Goal: Task Accomplishment & Management: Manage account settings

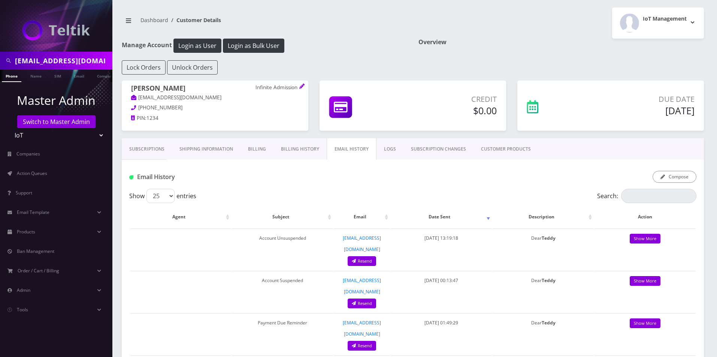
click at [51, 57] on input "tquittmeyer@gmail.com" at bounding box center [63, 61] width 96 height 14
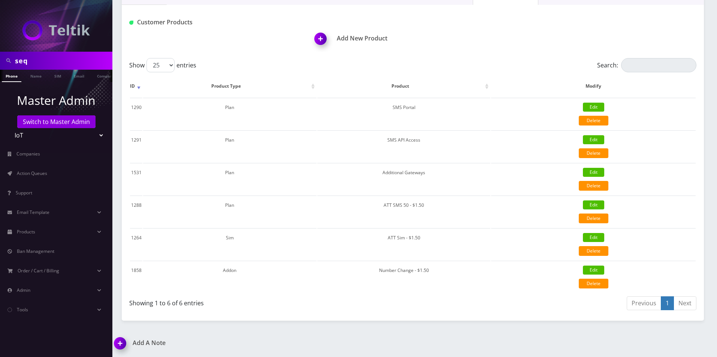
scroll to position [155, 0]
click at [62, 60] on input "seq" at bounding box center [63, 61] width 96 height 14
paste input "Sequoia Capital"
type input "Sequoia Capital"
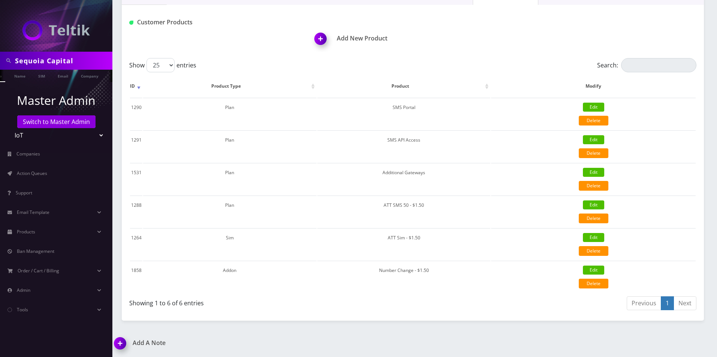
click at [105, 77] on ul at bounding box center [108, 76] width 7 height 13
drag, startPoint x: 88, startPoint y: 79, endPoint x: 82, endPoint y: 79, distance: 6.0
click at [88, 79] on li "Customer" at bounding box center [103, 76] width 30 height 12
click at [69, 80] on link "Company" at bounding box center [66, 76] width 25 height 12
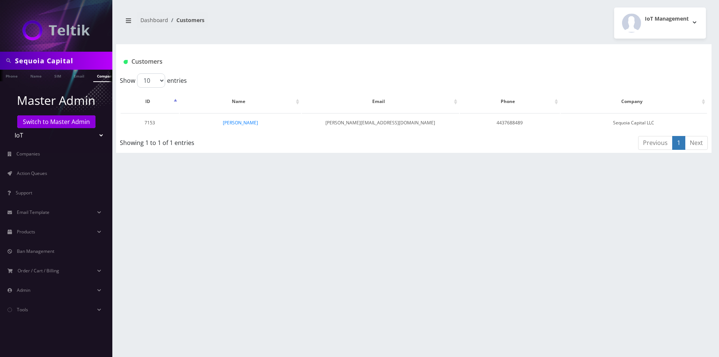
click at [247, 126] on td "[PERSON_NAME]" at bounding box center [240, 122] width 121 height 19
click at [247, 122] on link "ryan rosendorff" at bounding box center [240, 123] width 35 height 6
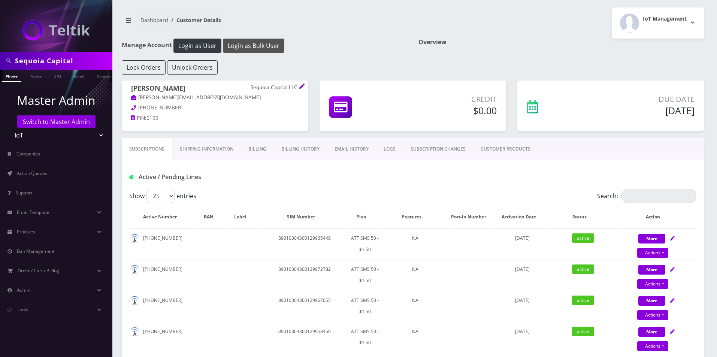
click at [249, 49] on button "Login as Bulk User" at bounding box center [253, 46] width 61 height 14
click at [505, 162] on div "Active / Pending Lines" at bounding box center [413, 174] width 582 height 29
click at [506, 154] on link "CUSTOMER PRODUCTS" at bounding box center [505, 149] width 65 height 22
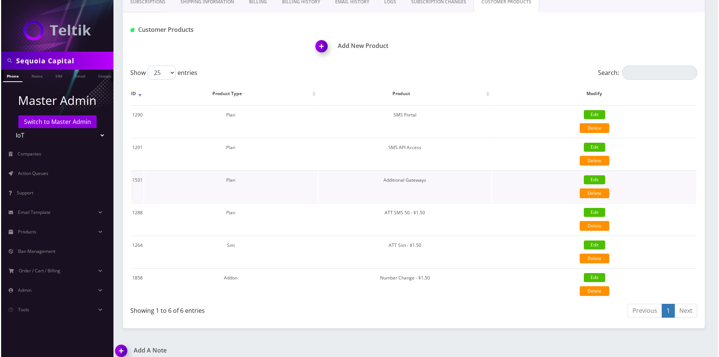
scroll to position [150, 0]
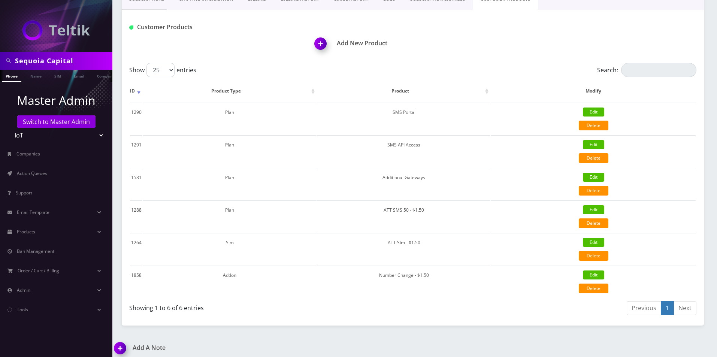
click at [323, 49] on img at bounding box center [322, 46] width 22 height 22
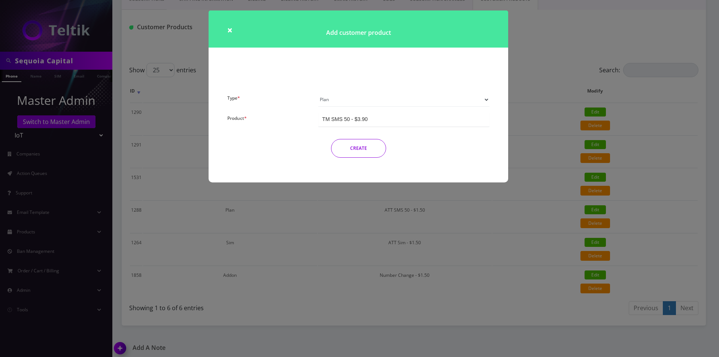
click at [353, 101] on select "Plan Device Sim Addon One-off" at bounding box center [404, 100] width 171 height 14
select select "3"
click at [319, 93] on select "Plan Device Sim Addon One-off" at bounding box center [404, 100] width 171 height 14
click at [352, 115] on div "TMO SMS SIM" at bounding box center [339, 118] width 35 height 7
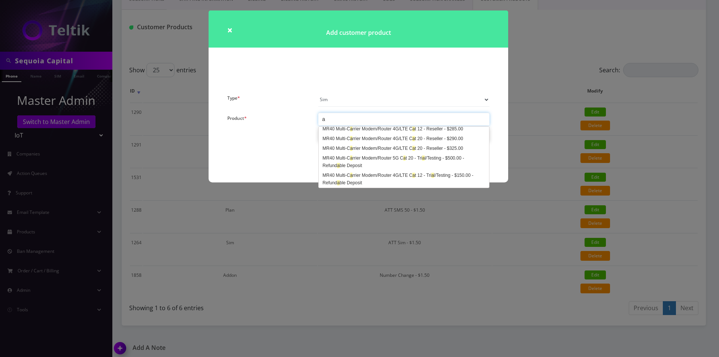
scroll to position [0, 0]
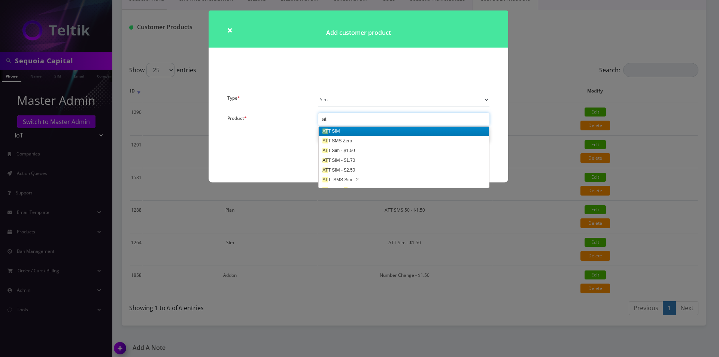
type input "att"
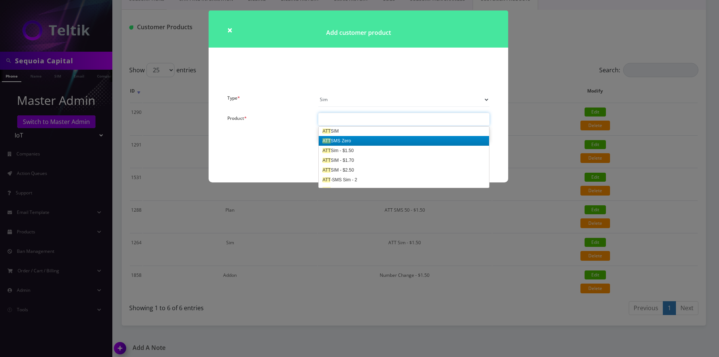
scroll to position [0, 0]
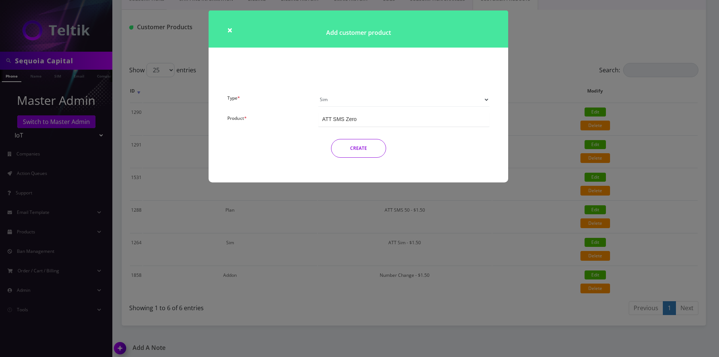
click at [352, 147] on button "CREATE" at bounding box center [358, 148] width 55 height 19
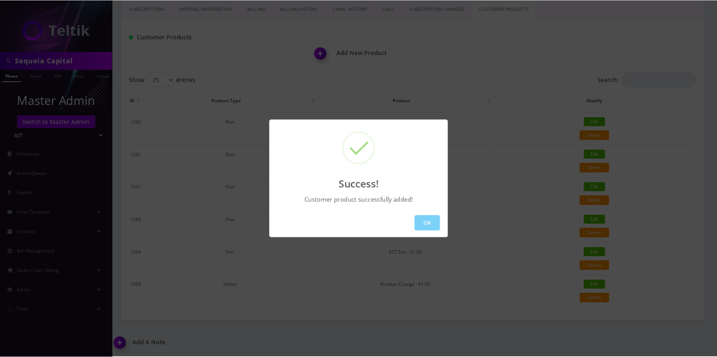
scroll to position [140, 0]
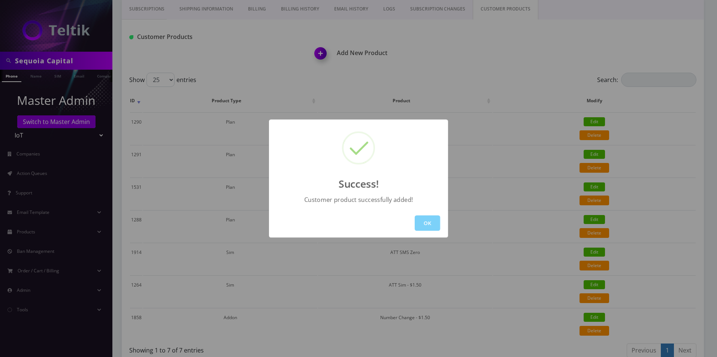
click at [37, 162] on div "Success! Customer product successfully added! OK" at bounding box center [358, 178] width 717 height 357
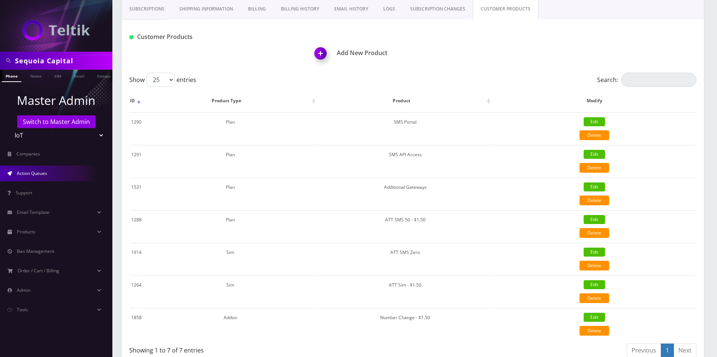
click at [28, 172] on span "Action Queues" at bounding box center [32, 173] width 30 height 6
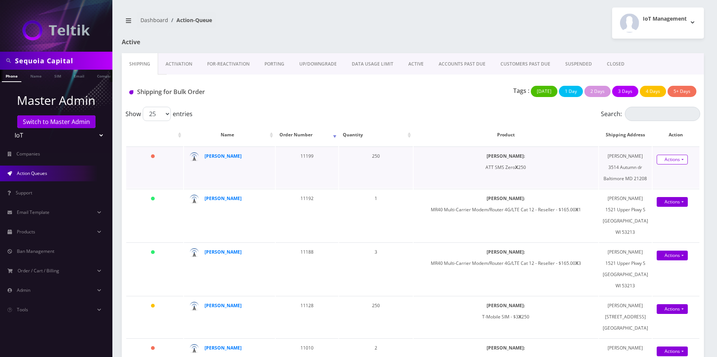
click at [677, 164] on link "Actions" at bounding box center [672, 160] width 31 height 10
click at [665, 179] on link "Shipped" at bounding box center [673, 173] width 60 height 11
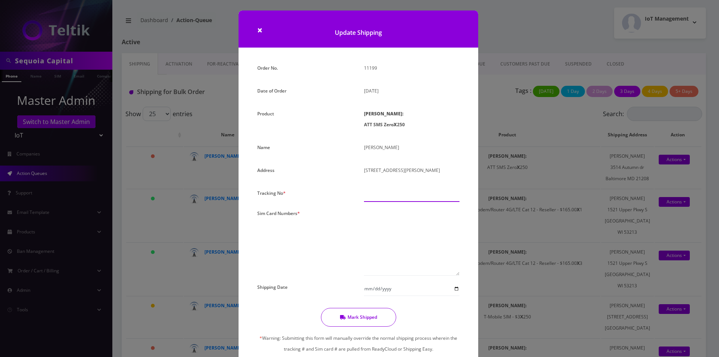
click at [414, 189] on input "text" at bounding box center [412, 195] width 96 height 14
type input "000000"
click at [427, 229] on textarea at bounding box center [412, 242] width 96 height 68
paste textarea "89010303300127939016 89010303300127939024 89010303300127939032 8901030330012793…"
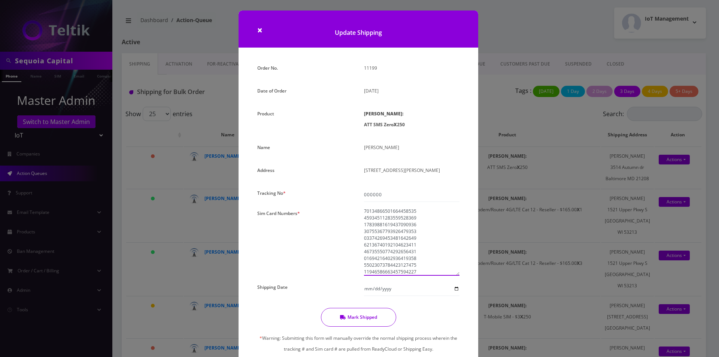
scroll to position [1619, 0]
type textarea "89010303300127939016 89010303300127939024 89010303300127939032 8901030330012793…"
click at [368, 322] on button "Mark Shipped" at bounding box center [358, 317] width 75 height 19
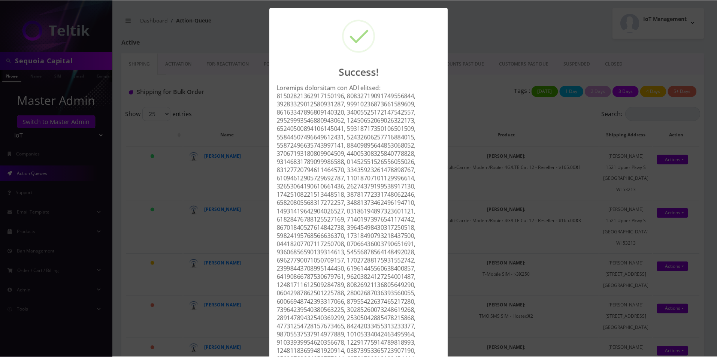
scroll to position [806, 0]
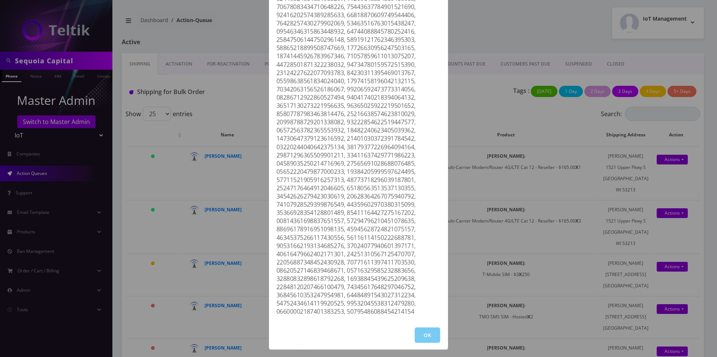
click at [430, 331] on button "OK" at bounding box center [427, 334] width 25 height 15
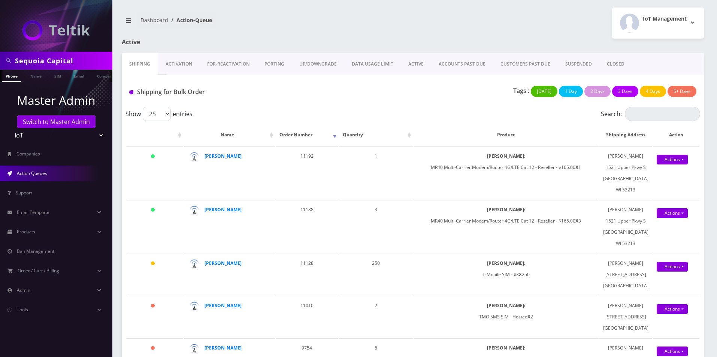
click at [57, 68] on input "Sequoia Capital" at bounding box center [63, 61] width 96 height 14
type input "[PERSON_NAME][EMAIL_ADDRESS][DOMAIN_NAME]"
click at [75, 78] on link "Email" at bounding box center [79, 76] width 18 height 12
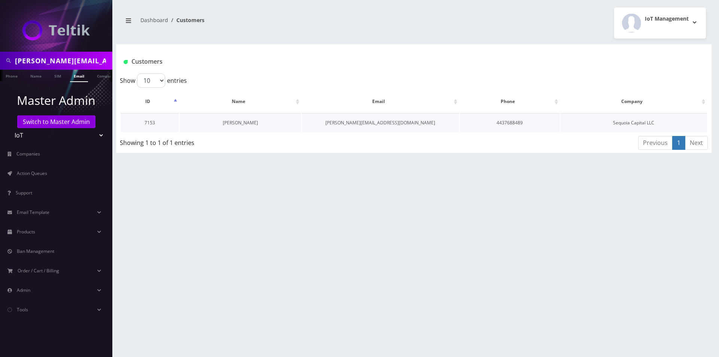
click at [250, 126] on link "[PERSON_NAME]" at bounding box center [240, 123] width 35 height 6
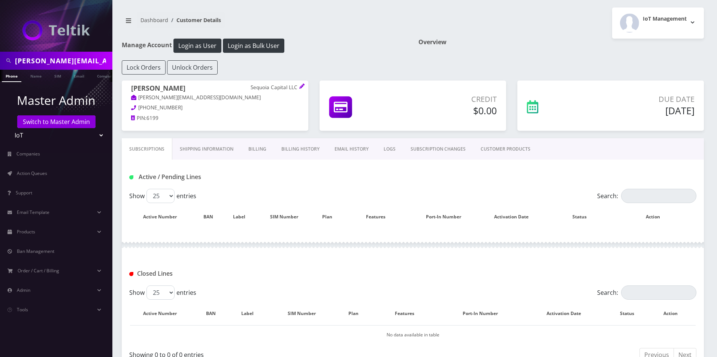
click at [507, 149] on link "CUSTOMER PRODUCTS" at bounding box center [505, 149] width 65 height 22
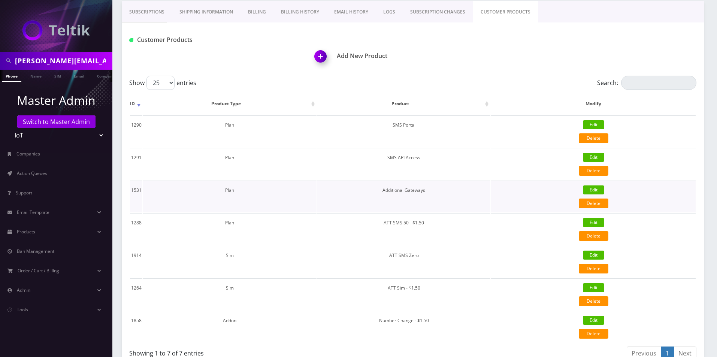
scroll to position [150, 0]
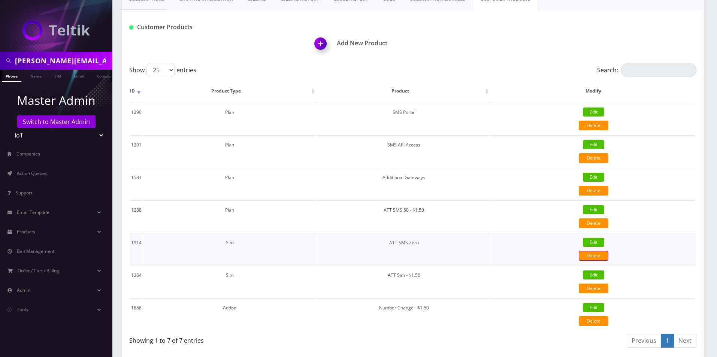
click at [592, 258] on link "Delete" at bounding box center [594, 256] width 30 height 10
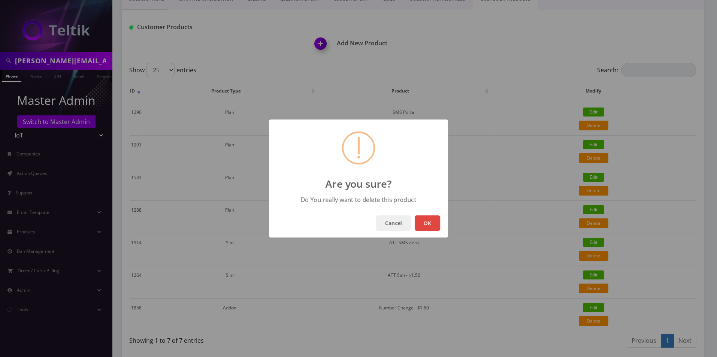
click at [434, 222] on button "OK" at bounding box center [427, 222] width 25 height 15
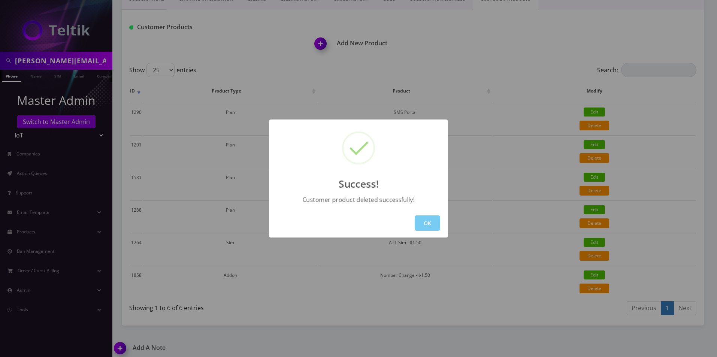
click at [434, 222] on button "OK" at bounding box center [427, 222] width 25 height 15
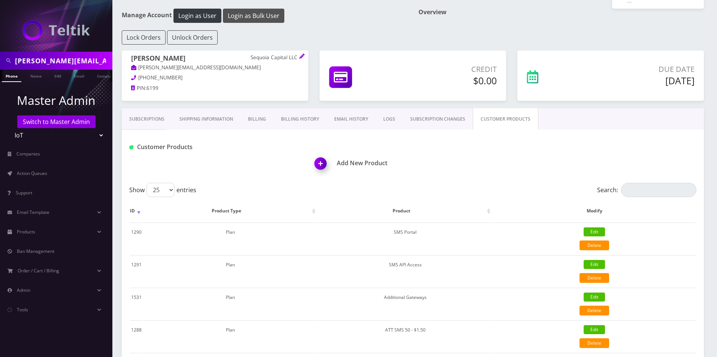
scroll to position [0, 0]
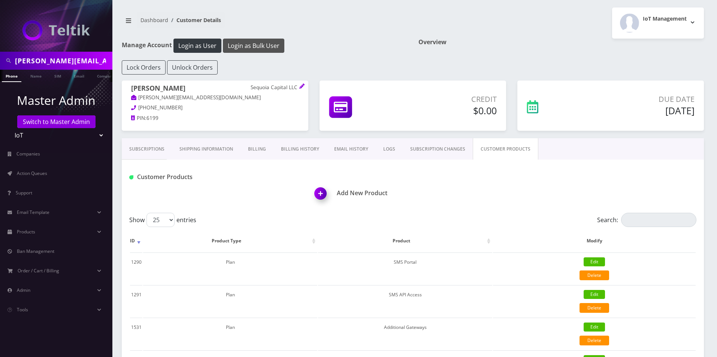
click at [259, 45] on button "Login as Bulk User" at bounding box center [253, 46] width 61 height 14
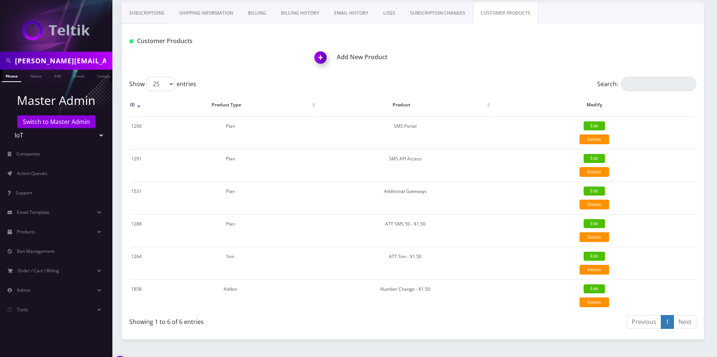
scroll to position [155, 0]
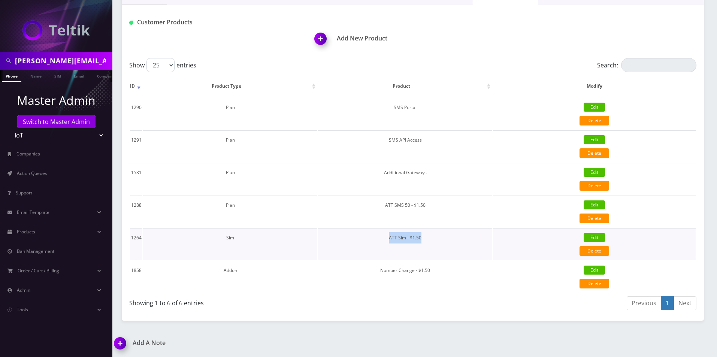
drag, startPoint x: 433, startPoint y: 241, endPoint x: 380, endPoint y: 241, distance: 52.8
click at [380, 241] on td "ATT Sim - $1.50" at bounding box center [405, 244] width 174 height 32
copy td "ATT Sim - $1.50"
click at [33, 233] on span "Products" at bounding box center [26, 232] width 18 height 6
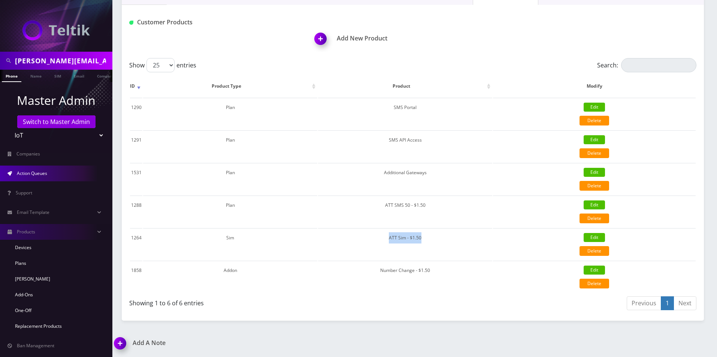
click at [58, 173] on link "Action Queues" at bounding box center [56, 174] width 112 height 16
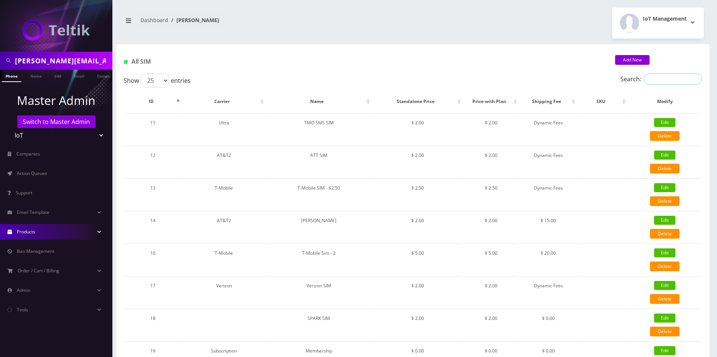
click at [686, 80] on input "Search:" at bounding box center [673, 78] width 58 height 11
paste input "ATT Sim - $1.50"
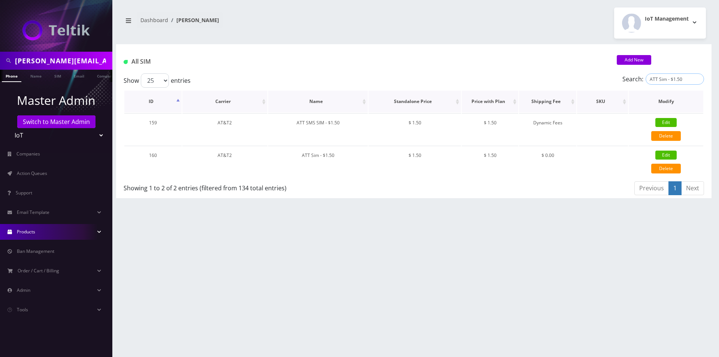
type input "ATT Sim - $1.50"
click at [662, 153] on link "Edit" at bounding box center [666, 155] width 21 height 9
type input "ATT Sim - $1.50"
select select "14"
type input "1.5"
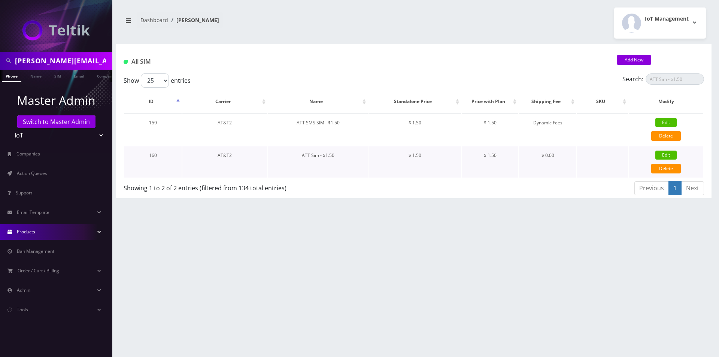
type input "1.5"
select select "3"
checkbox input "true"
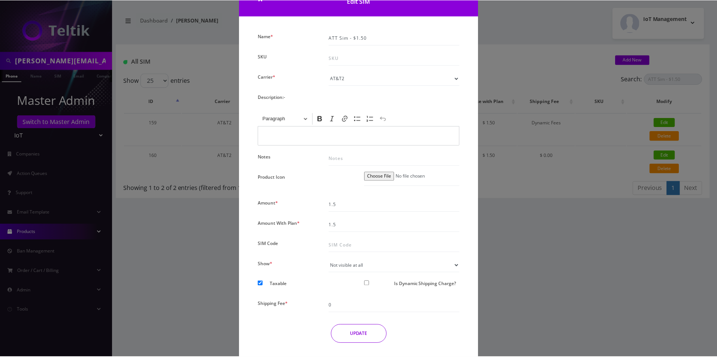
scroll to position [54, 0]
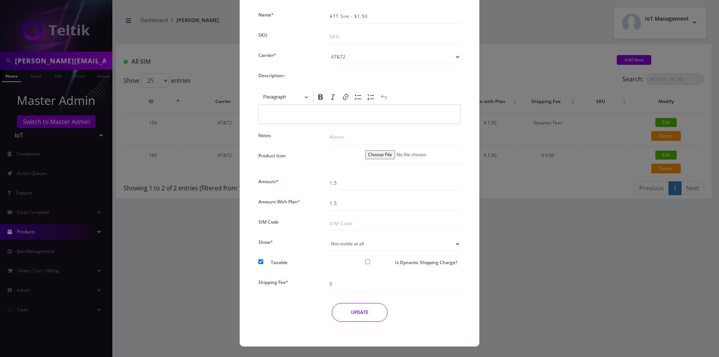
click at [368, 263] on input "Is Dynamic Shipping Charge?" at bounding box center [367, 261] width 5 height 5
checkbox input "true"
click at [361, 293] on div "Name * ATT Sim - $1.50 SKU Carrier * Please Select Carrier No carrier / unlocke…" at bounding box center [360, 168] width 214 height 319
click at [365, 285] on select "Standard [PERSON_NAME] Shipping Standard MR40 Shipping Standard SIM Rack Shippi…" at bounding box center [395, 284] width 131 height 14
select select "2"
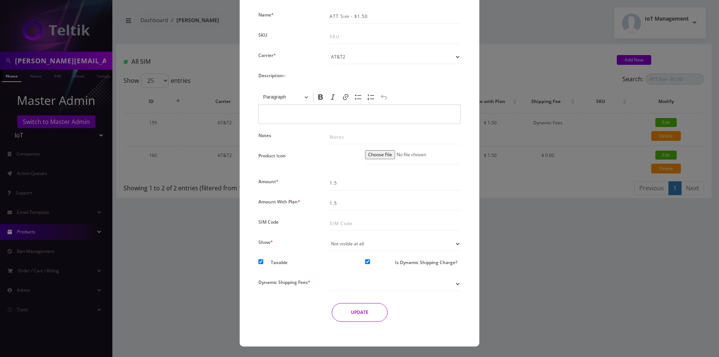
click at [330, 277] on select "Standard [PERSON_NAME] Shipping Standard MR40 Shipping Standard SIM Rack Shippi…" at bounding box center [395, 284] width 131 height 14
click at [360, 307] on button "UPDATE" at bounding box center [360, 312] width 56 height 19
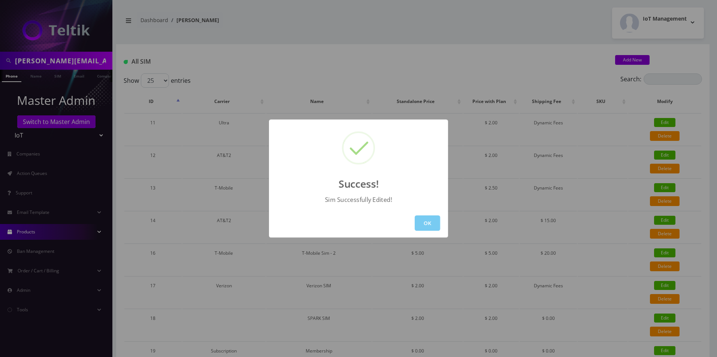
click at [429, 225] on button "OK" at bounding box center [427, 222] width 25 height 15
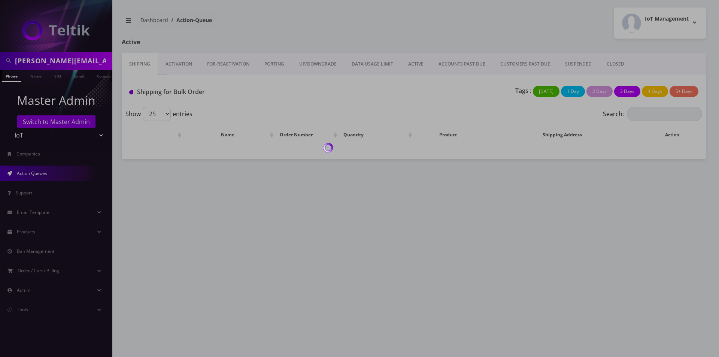
click at [419, 63] on div at bounding box center [359, 178] width 719 height 357
click at [418, 63] on div at bounding box center [359, 178] width 719 height 357
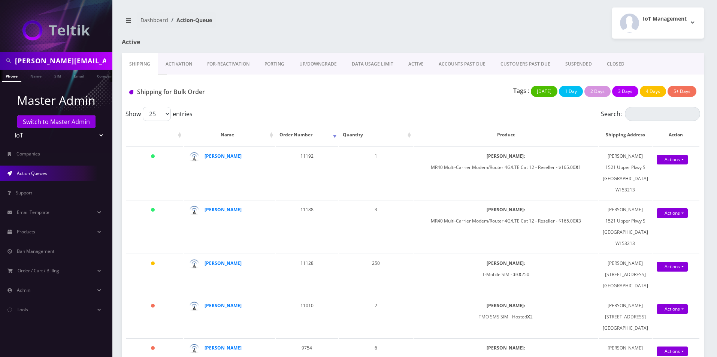
click at [418, 63] on link "ACTIVE" at bounding box center [416, 64] width 30 height 22
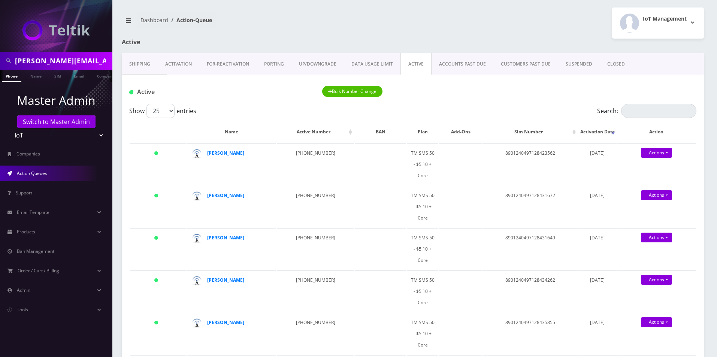
click at [183, 60] on link "Activation" at bounding box center [179, 64] width 42 height 22
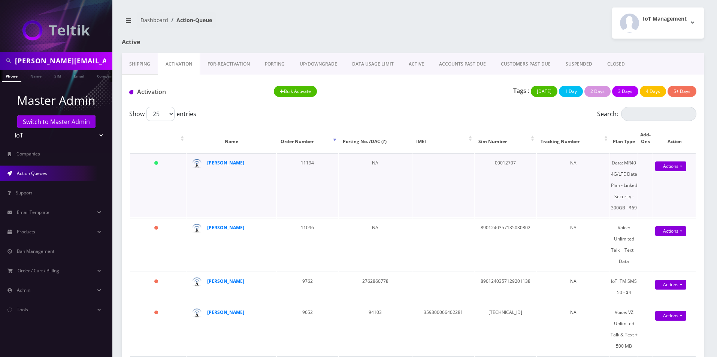
click at [504, 164] on td "00012707" at bounding box center [505, 185] width 61 height 64
copy td "00012707"
click at [77, 61] on input "[PERSON_NAME][EMAIL_ADDRESS][DOMAIN_NAME]" at bounding box center [63, 61] width 96 height 14
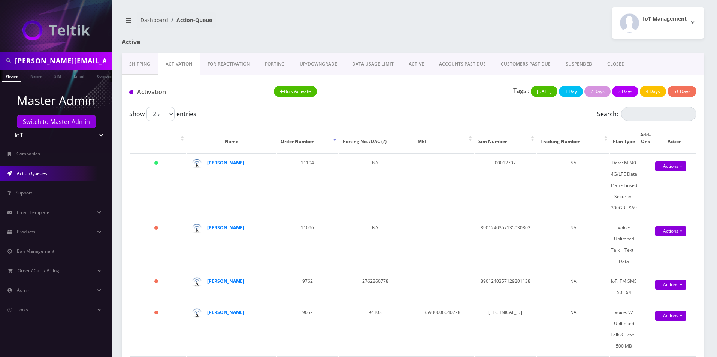
click at [77, 61] on input "[PERSON_NAME][EMAIL_ADDRESS][DOMAIN_NAME]" at bounding box center [63, 61] width 96 height 14
paste input "00012707"
type input "00012707"
click at [54, 75] on link "SIM" at bounding box center [58, 76] width 14 height 12
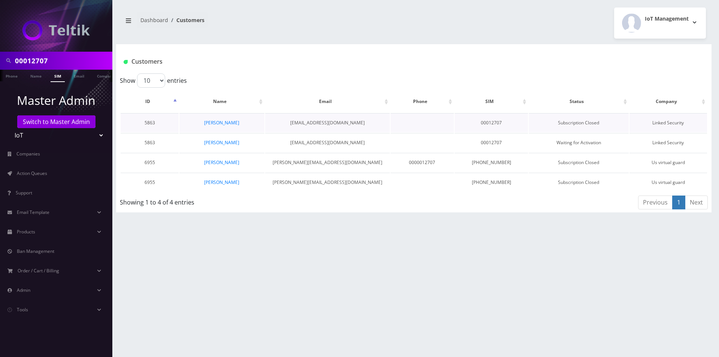
click at [489, 117] on td "00012707" at bounding box center [492, 122] width 74 height 19
click at [489, 120] on td "00012707" at bounding box center [492, 122] width 74 height 19
copy td "00012707"
click at [224, 143] on link "[PERSON_NAME]" at bounding box center [221, 142] width 35 height 6
